Goal: Task Accomplishment & Management: Manage account settings

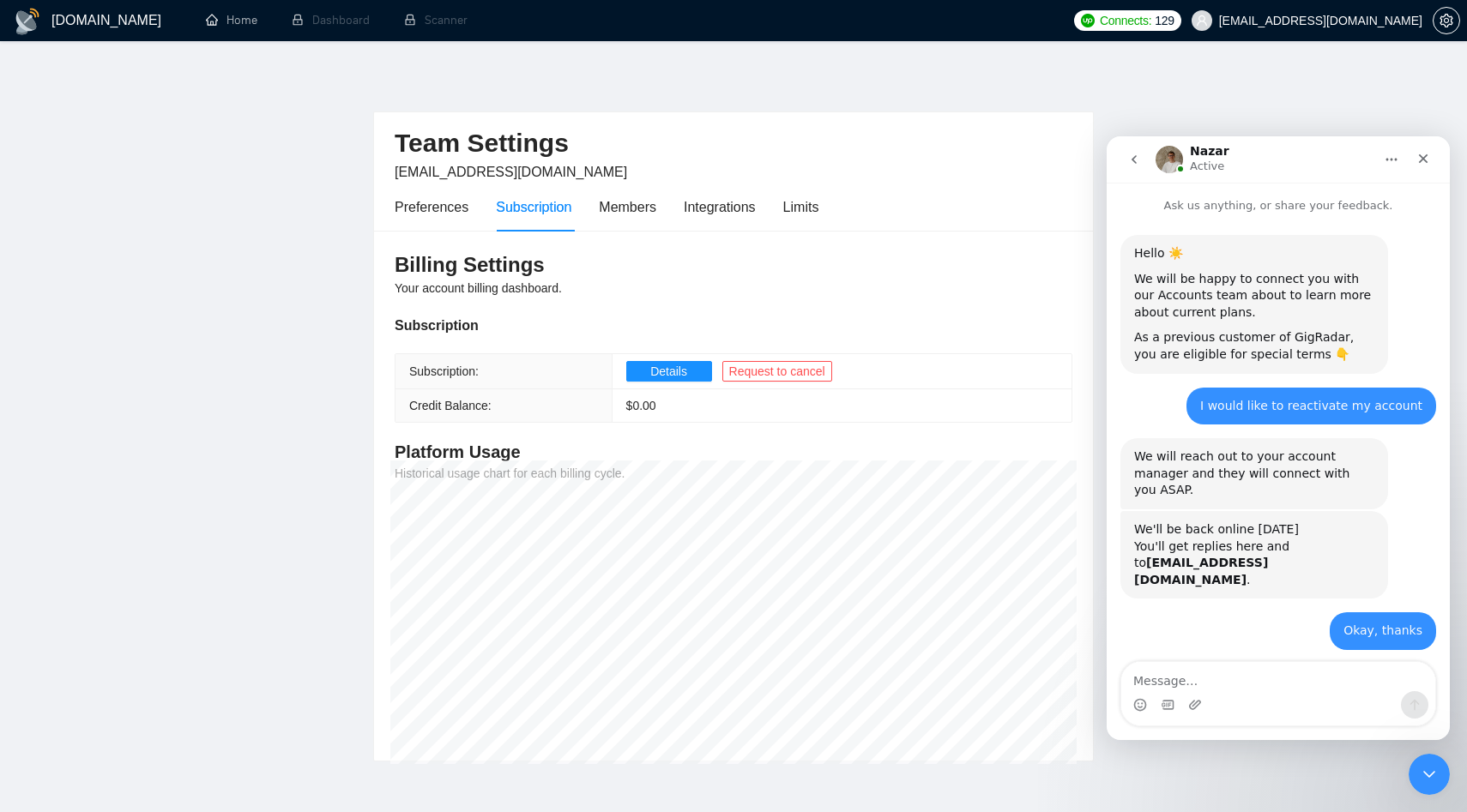
scroll to position [690, 0]
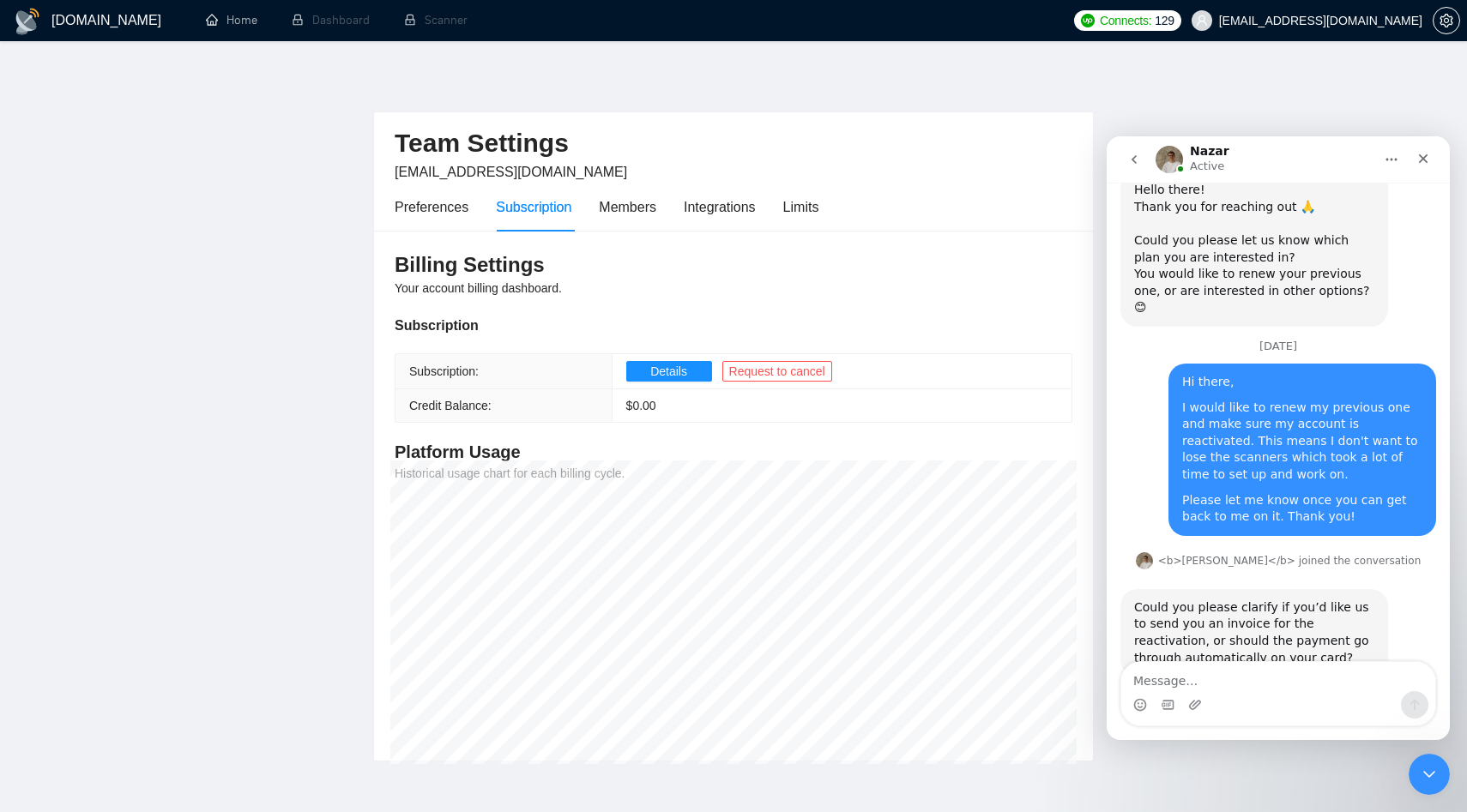
click at [1319, 666] on textarea "Message…" at bounding box center [1278, 676] width 314 height 29
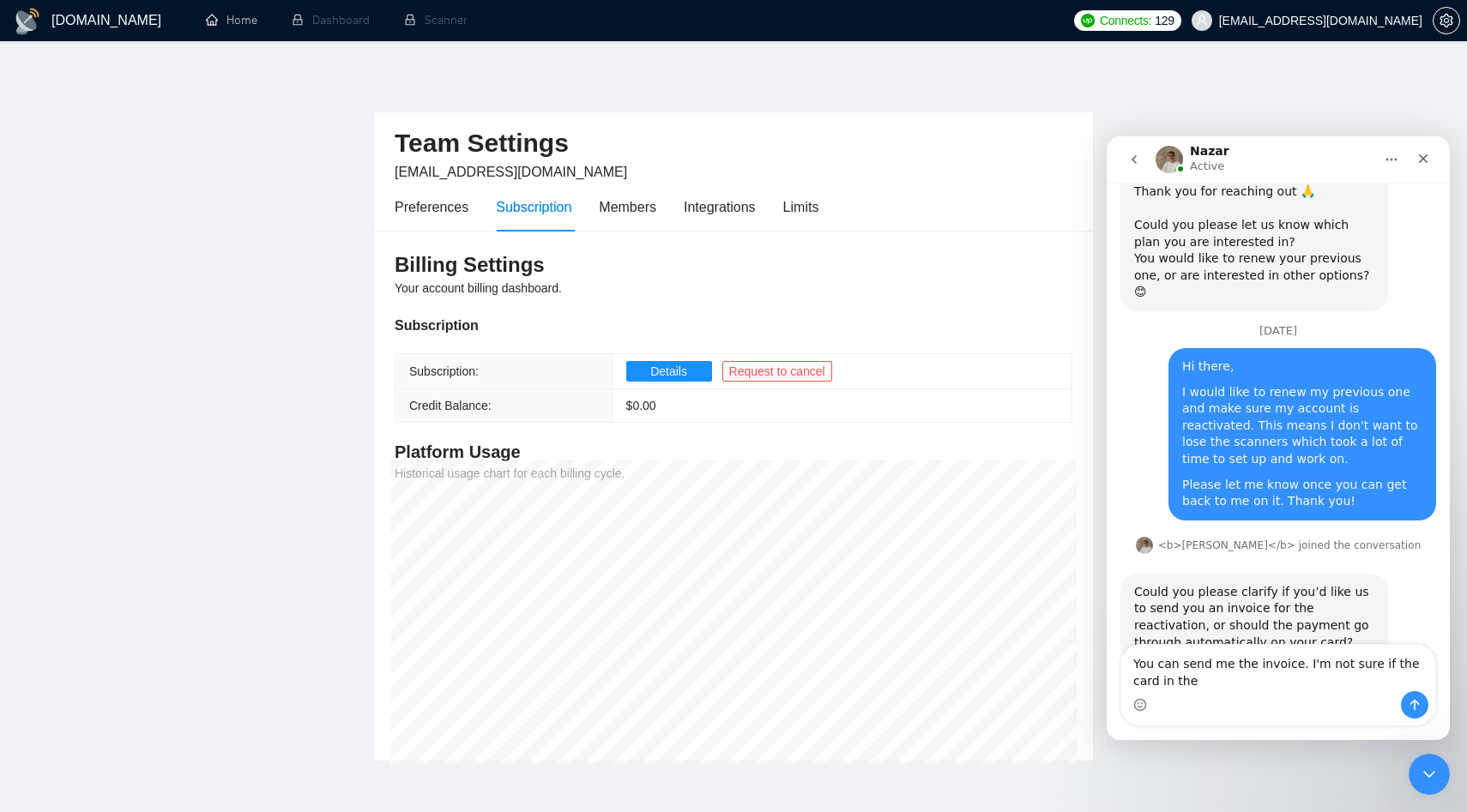
scroll to position [707, 0]
type textarea "You can send me the invoice. I'm not sure if the card in the account is active …"
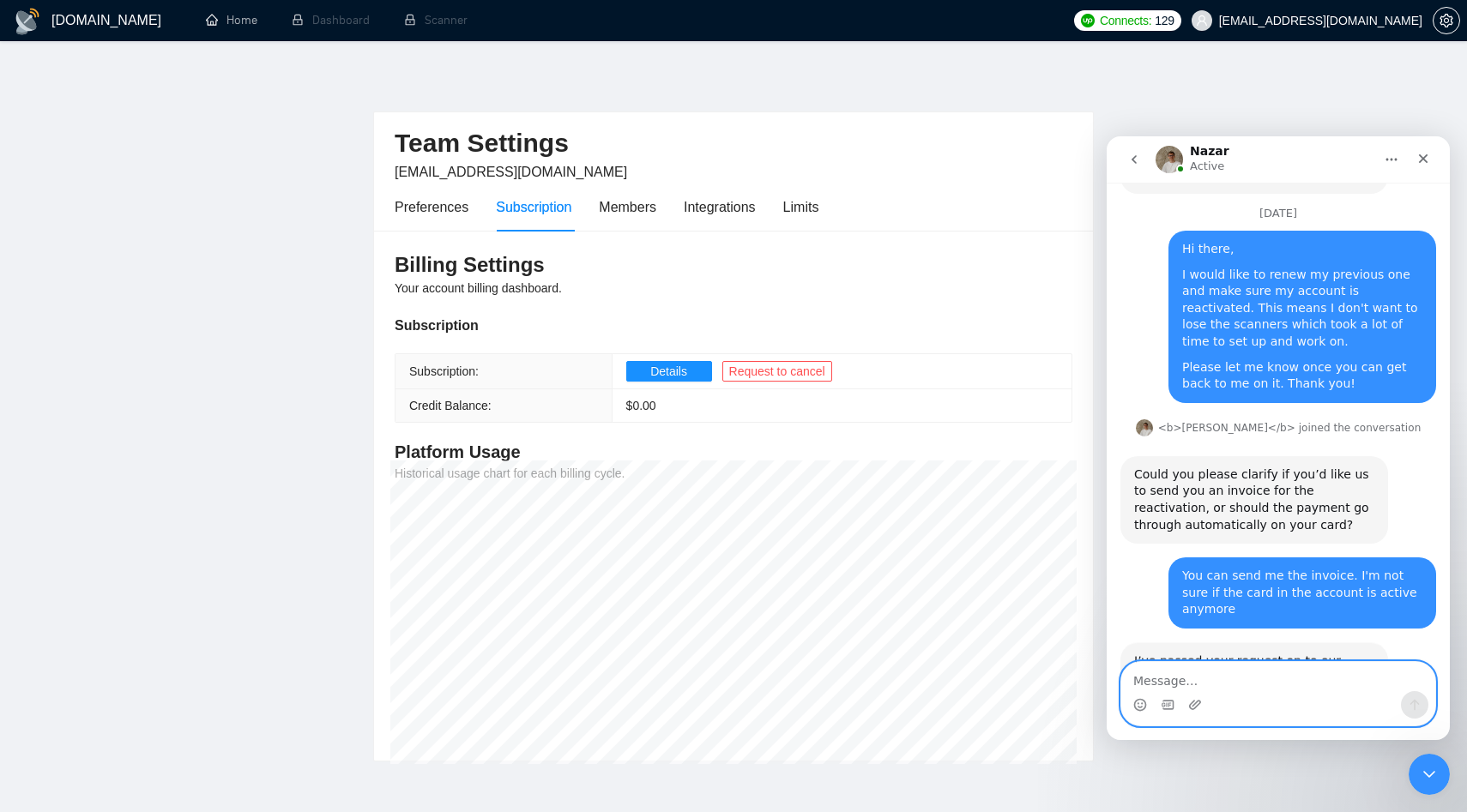
scroll to position [843, 0]
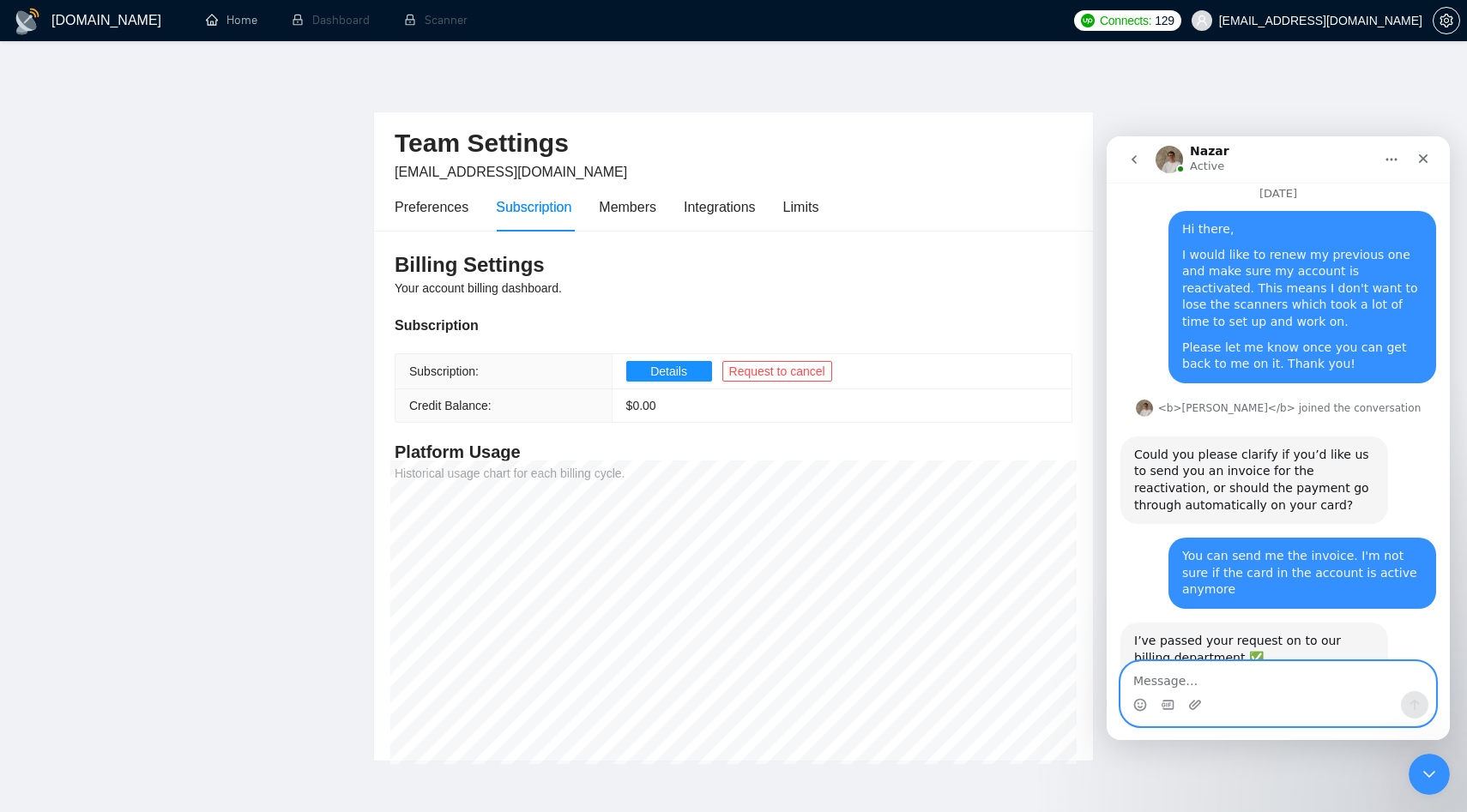
click at [1281, 685] on textarea "Message…" at bounding box center [1278, 676] width 314 height 29
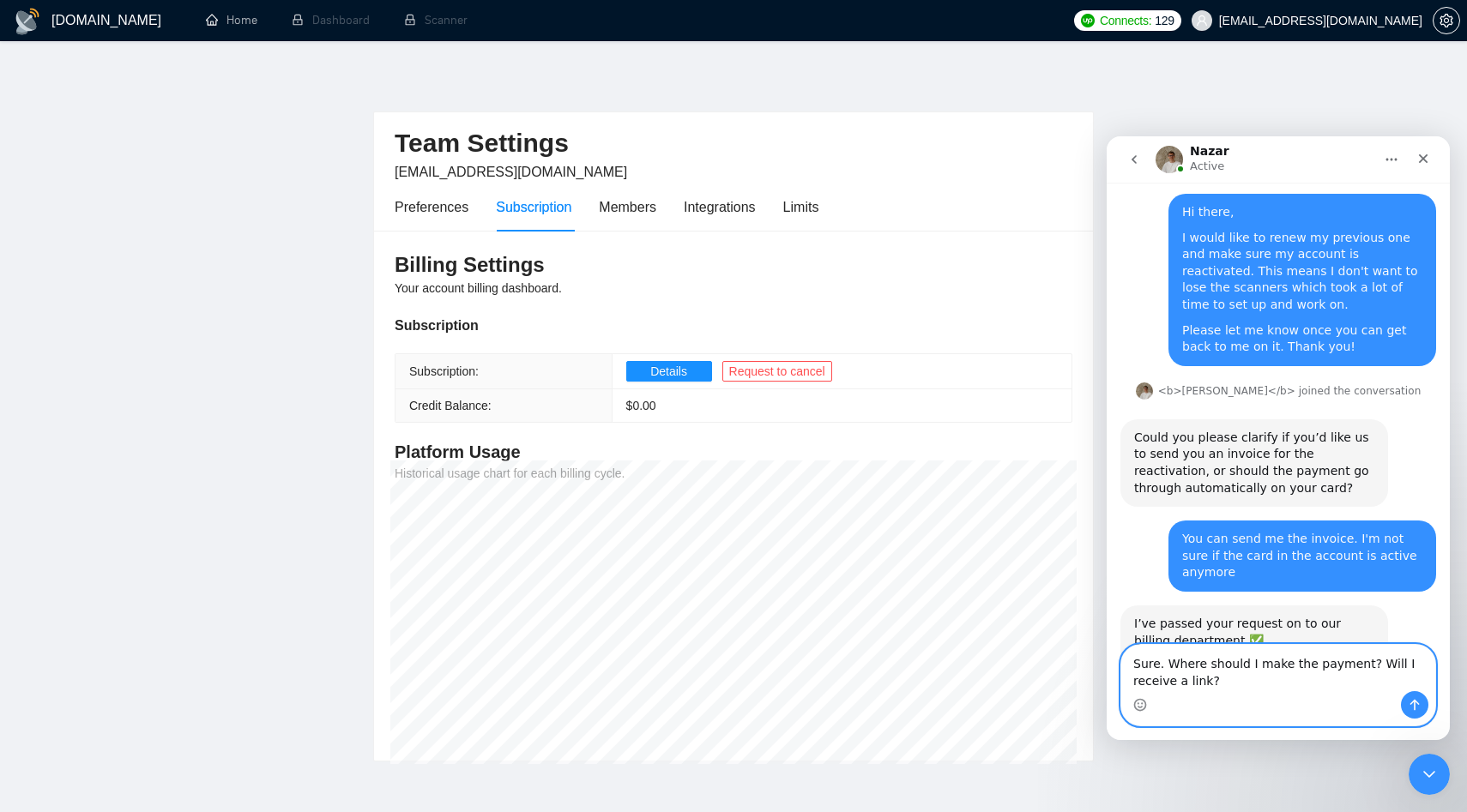
type textarea "Sure. Where should I make the payment? Will I receive a link?"
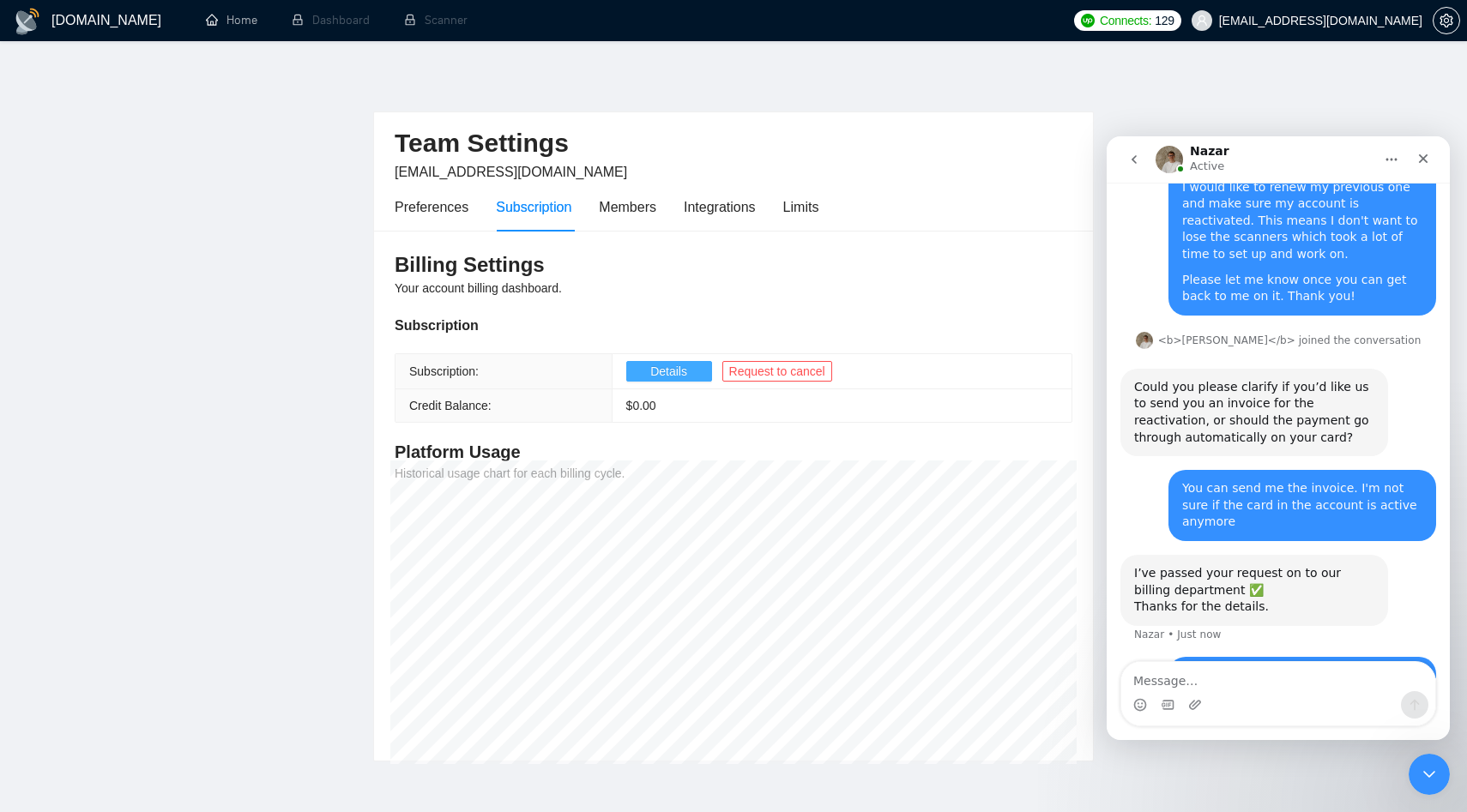
click at [677, 368] on span "Details" at bounding box center [669, 371] width 37 height 19
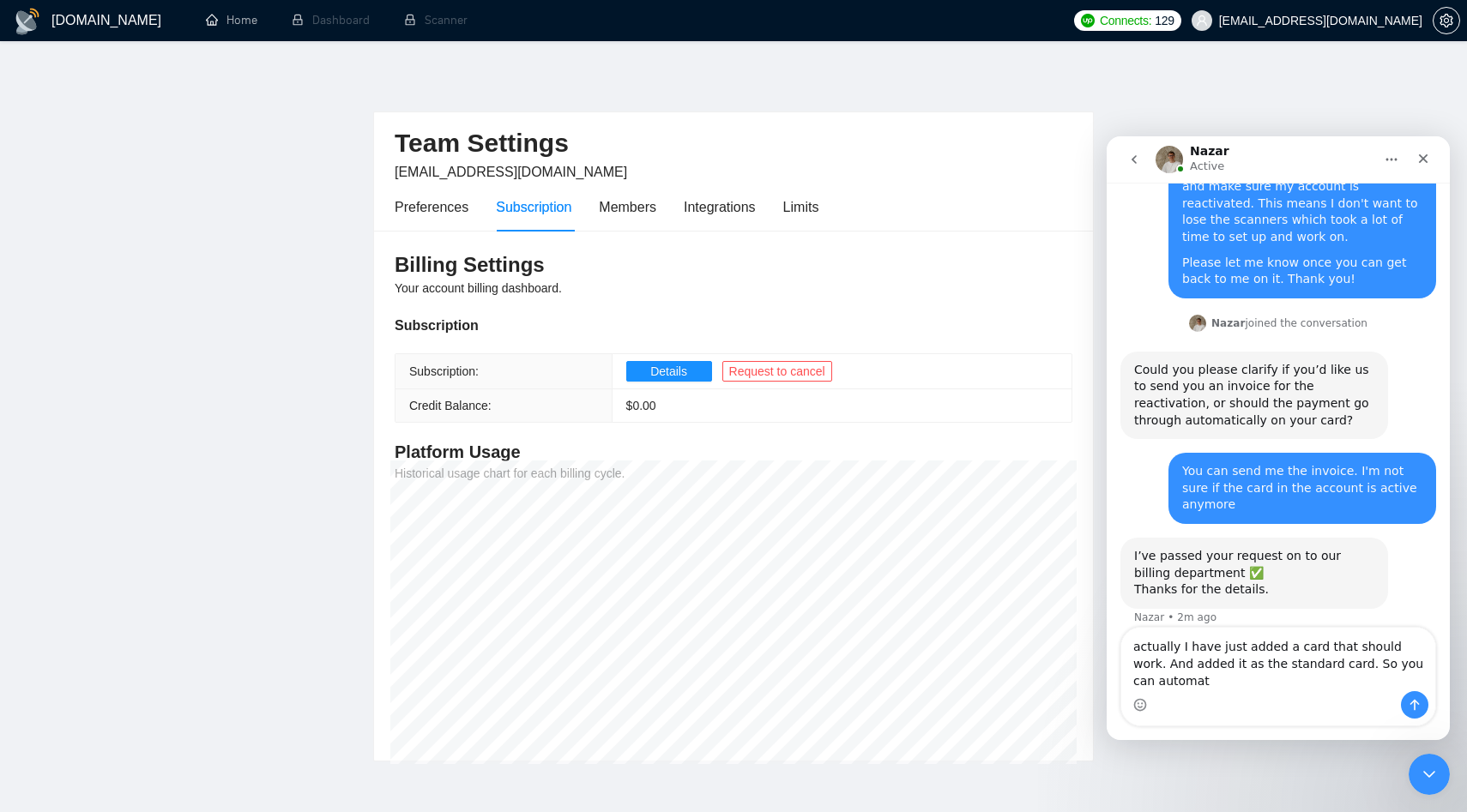
scroll to position [945, 0]
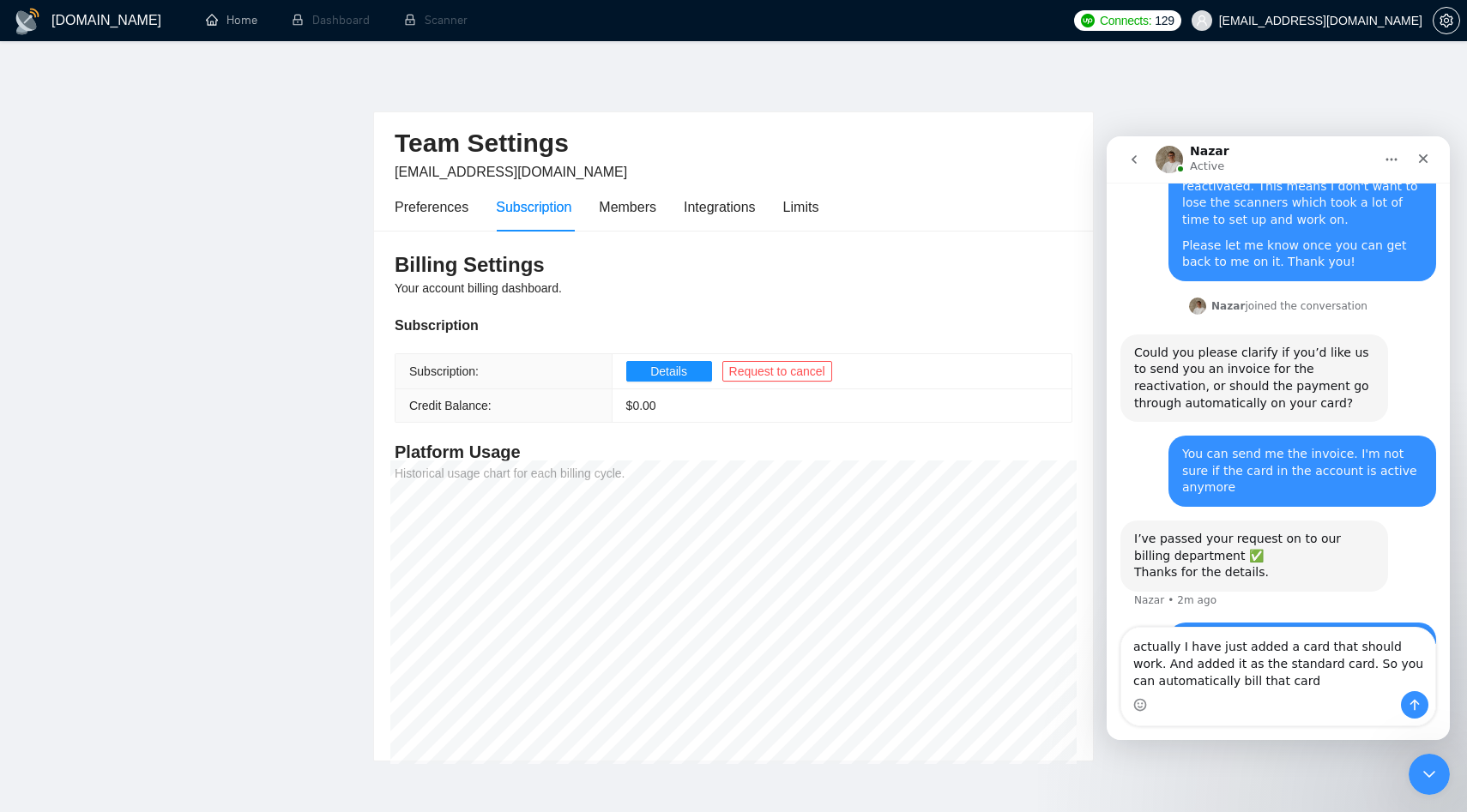
type textarea "actually I have just added a card that should work. And added it as the standar…"
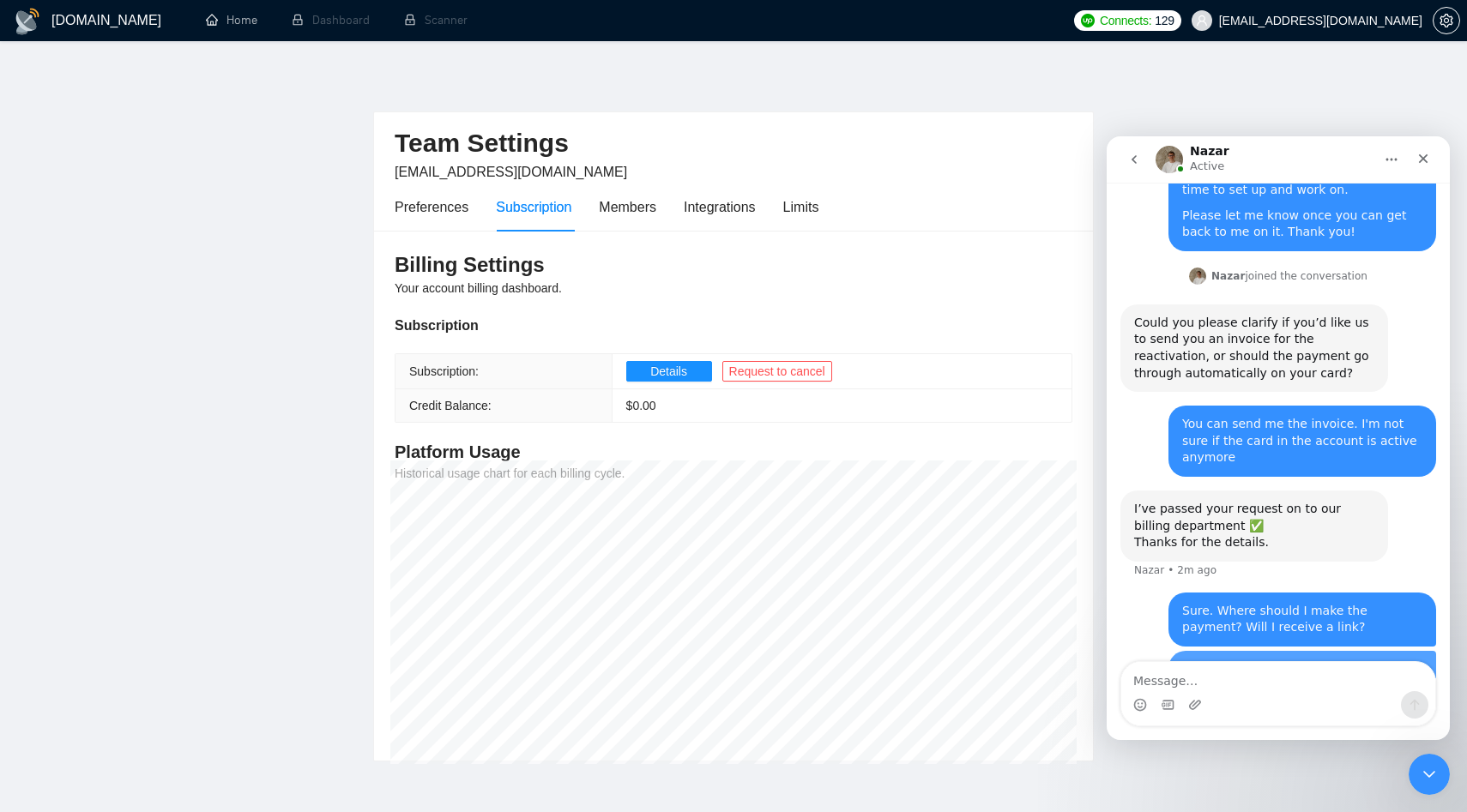
scroll to position [1001, 0]
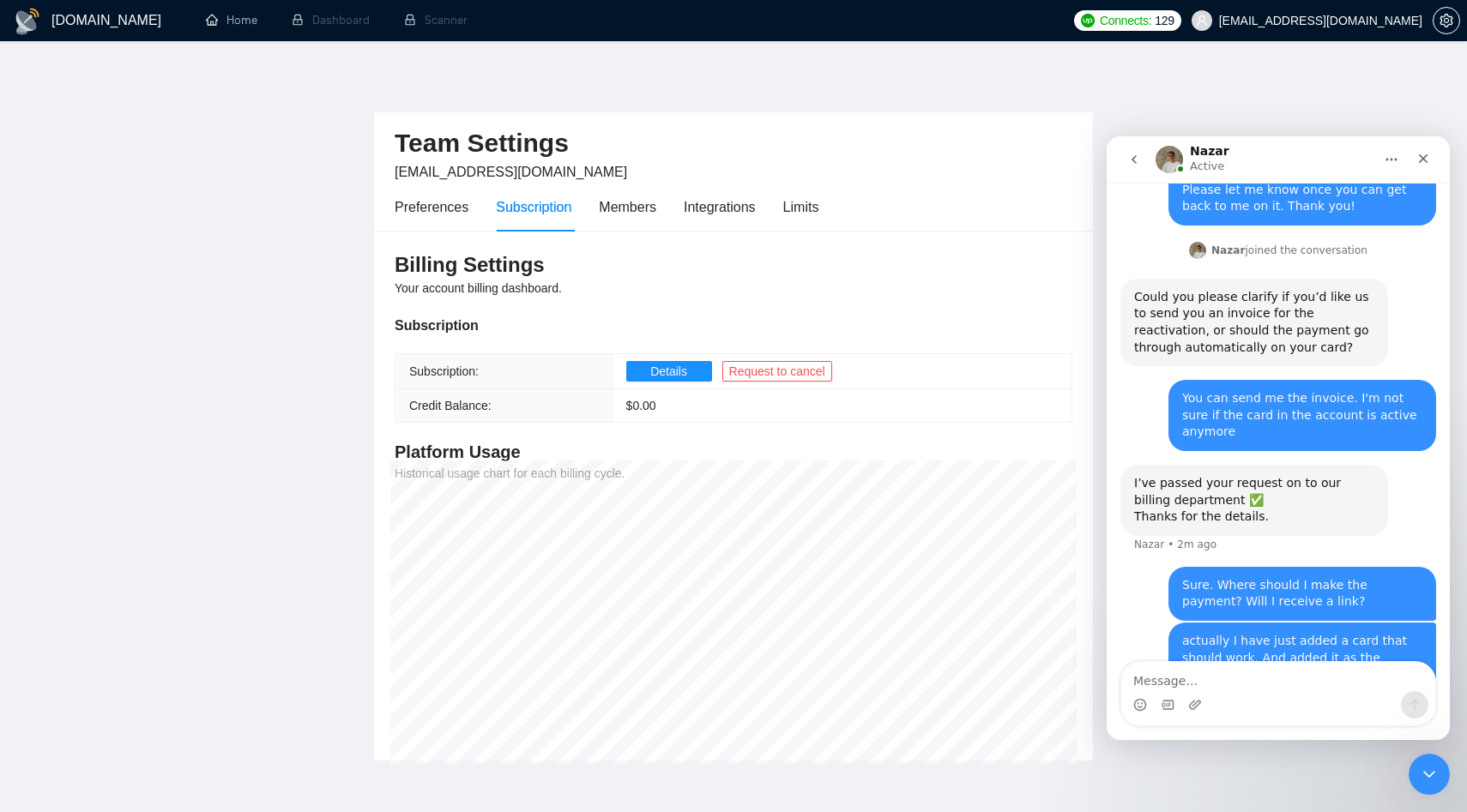
click at [1272, 21] on span "[EMAIL_ADDRESS][DOMAIN_NAME]" at bounding box center [1320, 21] width 203 height 0
click at [414, 11] on li "Scanner" at bounding box center [436, 20] width 98 height 41
click at [336, 15] on li "Dashboard" at bounding box center [331, 20] width 112 height 41
click at [1391, 27] on span "[EMAIL_ADDRESS][DOMAIN_NAME]" at bounding box center [1307, 20] width 252 height 55
click at [626, 65] on div "GigRadar.io Home Dashboard Scanner Connects: 129 arthurbelanger48@gmail.com Tea…" at bounding box center [734, 446] width 1467 height 893
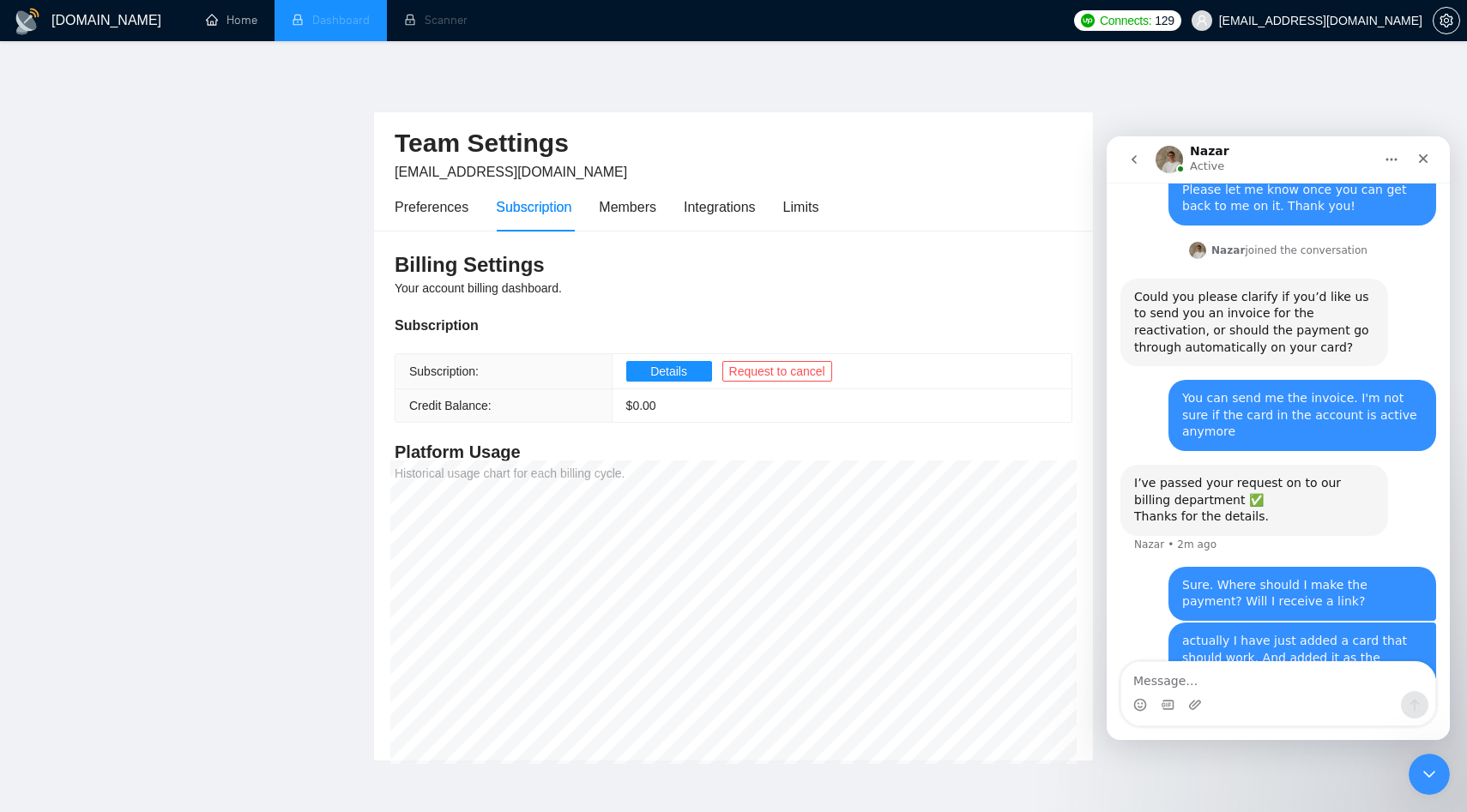
click at [307, 21] on li "Dashboard" at bounding box center [331, 20] width 112 height 41
click at [226, 21] on link "Home" at bounding box center [232, 20] width 52 height 15
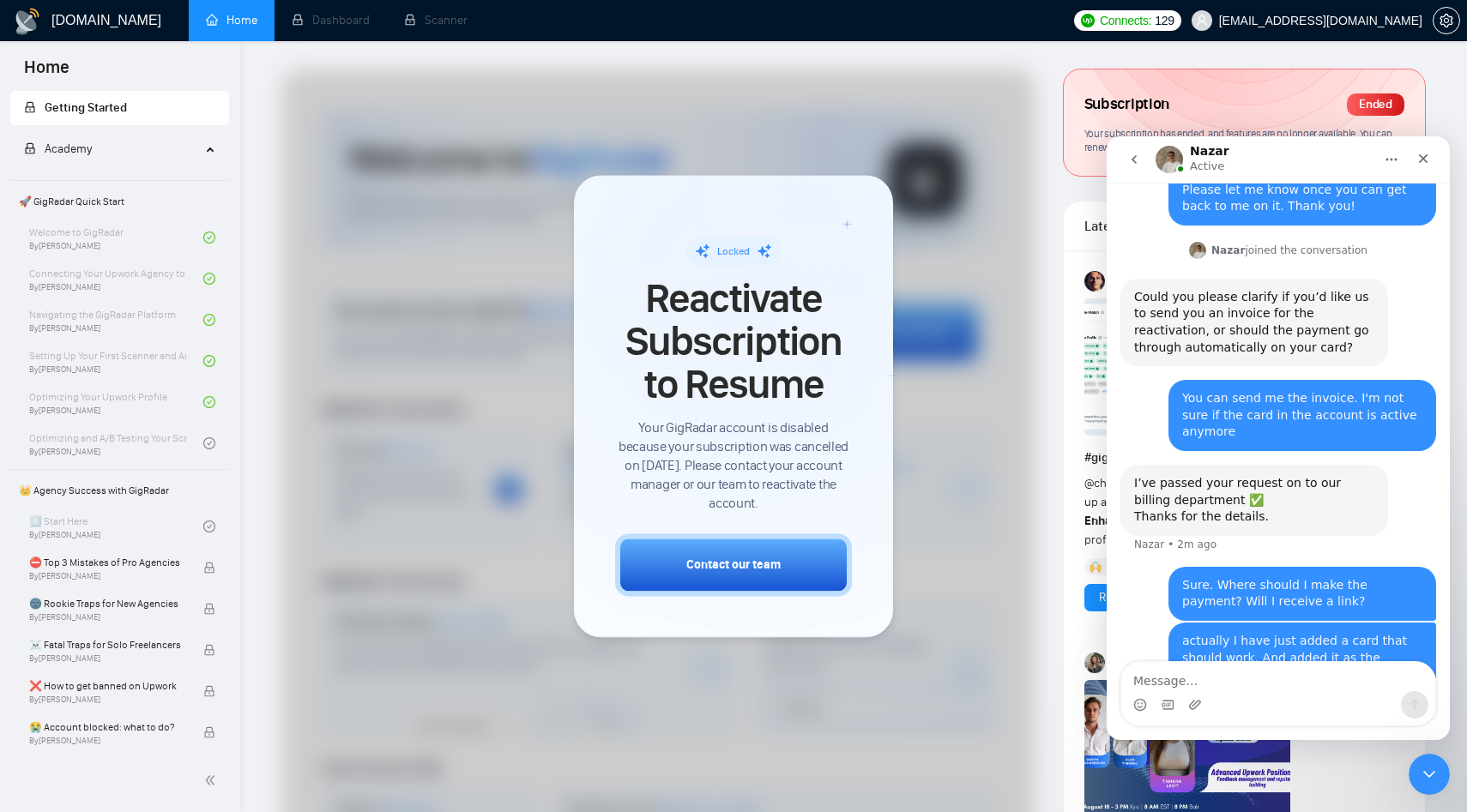
click at [1172, 107] on div "Subscription Ended" at bounding box center [1244, 104] width 320 height 29
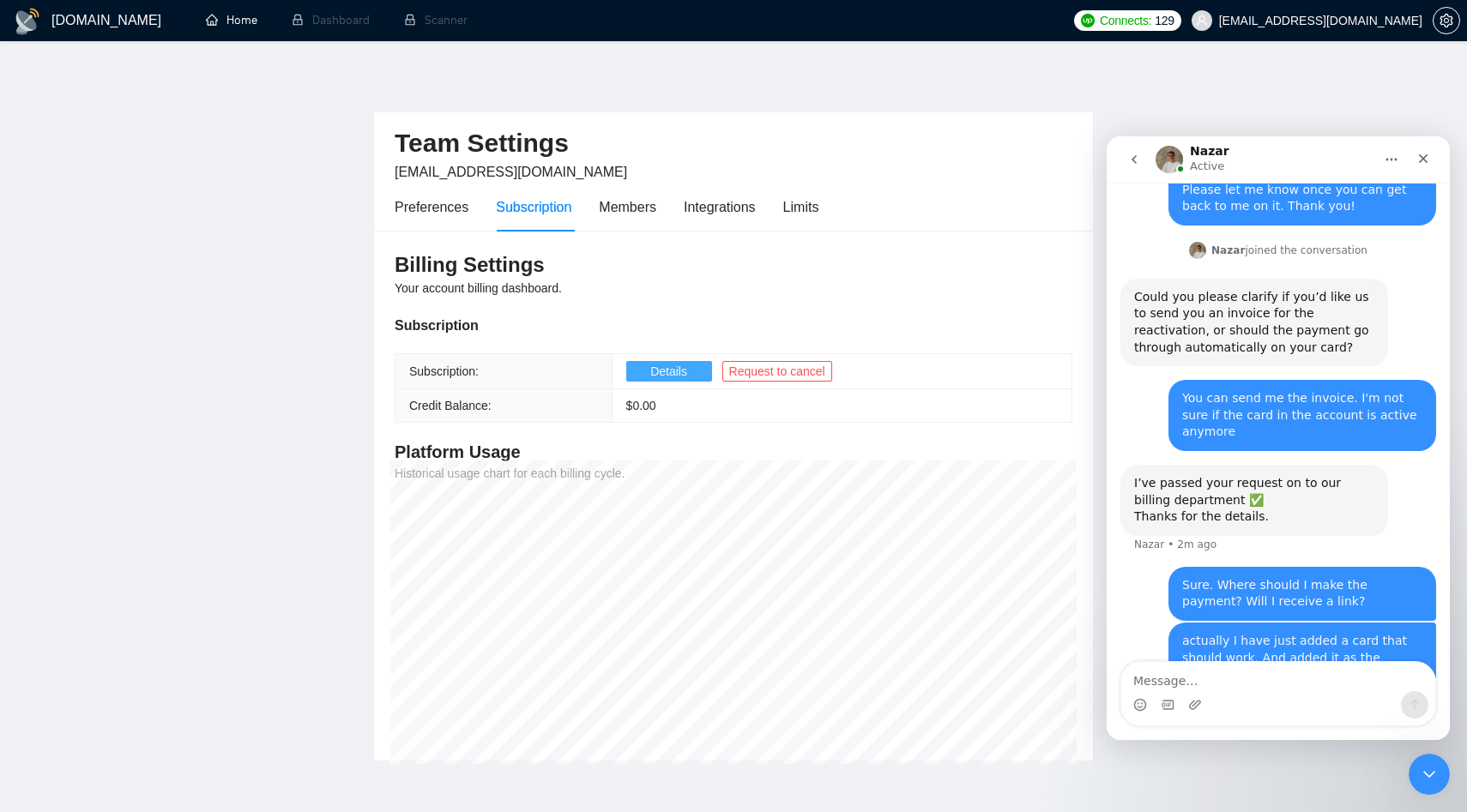
click at [653, 373] on span "Details" at bounding box center [669, 371] width 37 height 19
